Goal: Find specific page/section: Find specific page/section

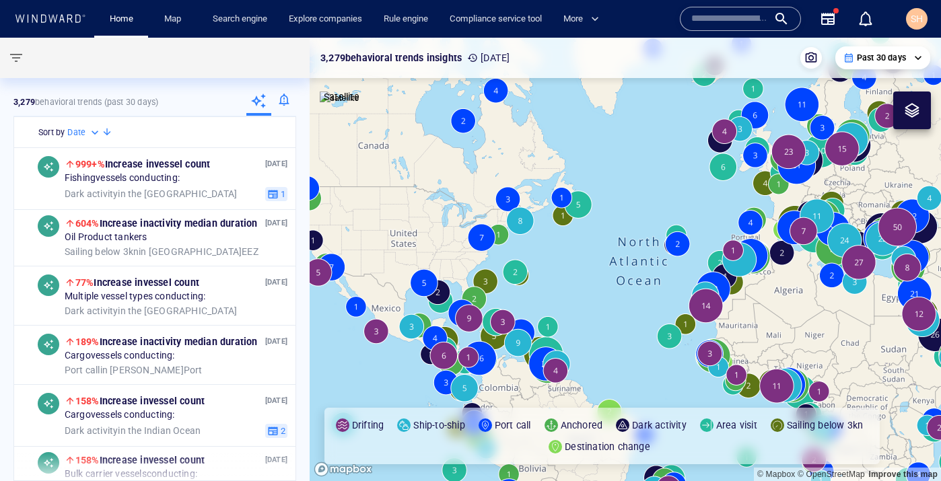
click at [727, 26] on input "text" at bounding box center [729, 19] width 77 height 20
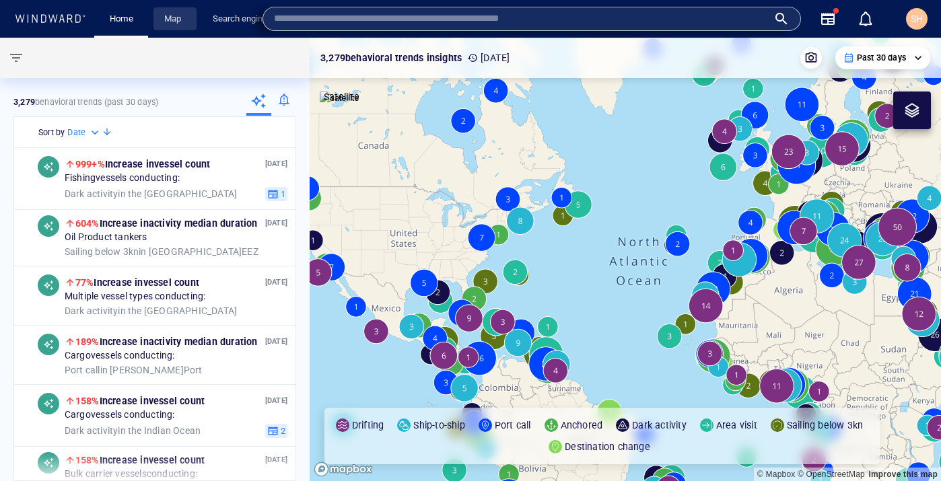
click at [175, 21] on link "Map" at bounding box center [175, 19] width 32 height 24
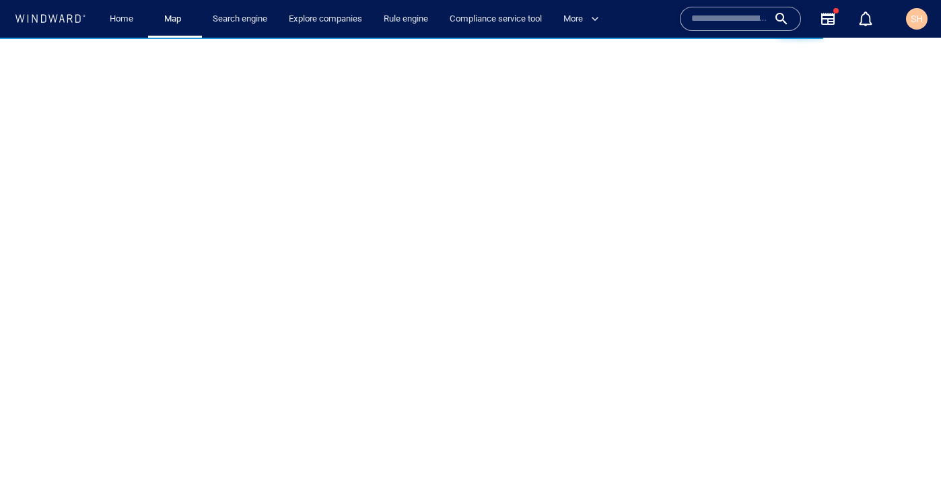
click at [718, 26] on input "text" at bounding box center [729, 19] width 77 height 20
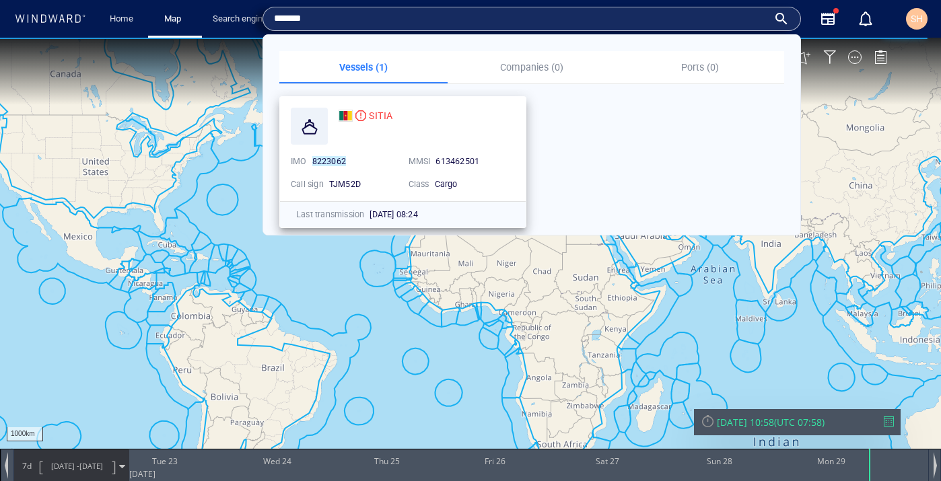
type input "*******"
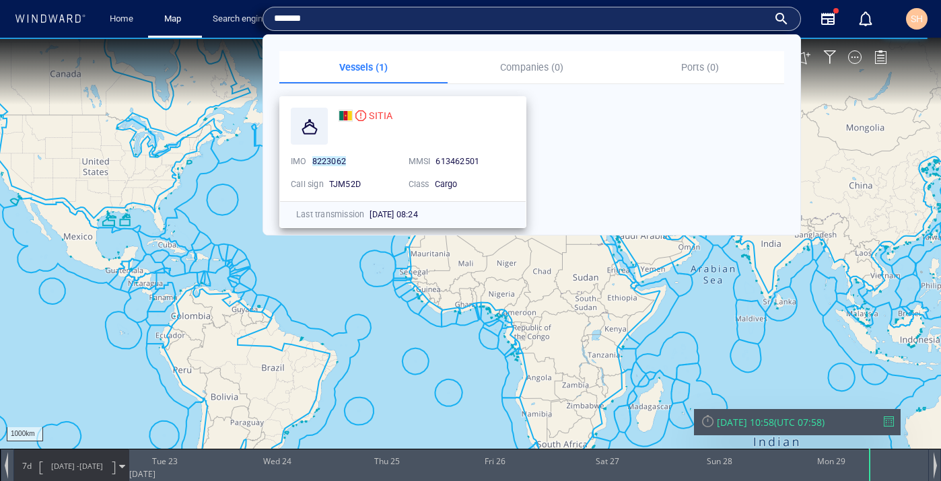
click at [396, 112] on div "SITIA" at bounding box center [427, 116] width 176 height 16
click at [386, 116] on span "SITIA" at bounding box center [381, 115] width 24 height 11
